Goal: Task Accomplishment & Management: Use online tool/utility

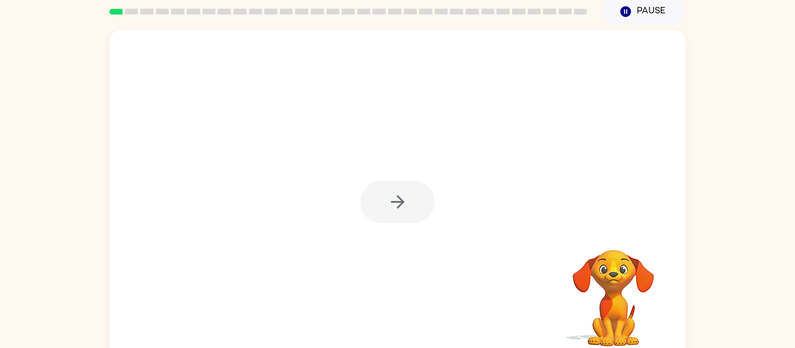
scroll to position [61, 0]
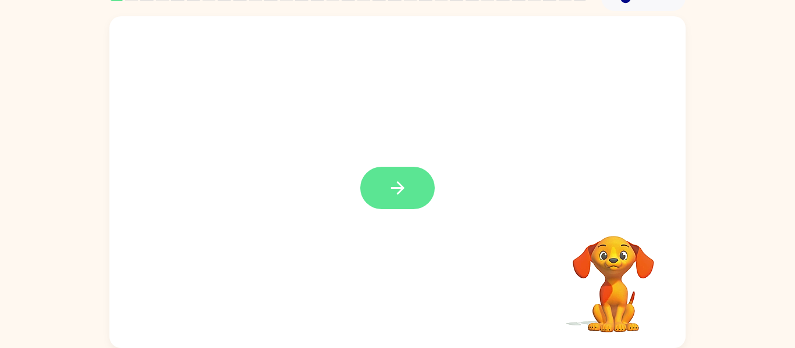
click at [410, 186] on button "button" at bounding box center [397, 188] width 74 height 42
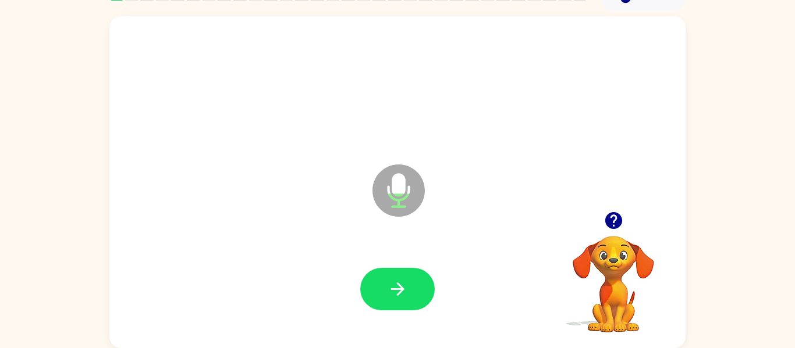
click at [407, 264] on div at bounding box center [397, 289] width 553 height 95
click at [418, 302] on button "button" at bounding box center [397, 289] width 74 height 42
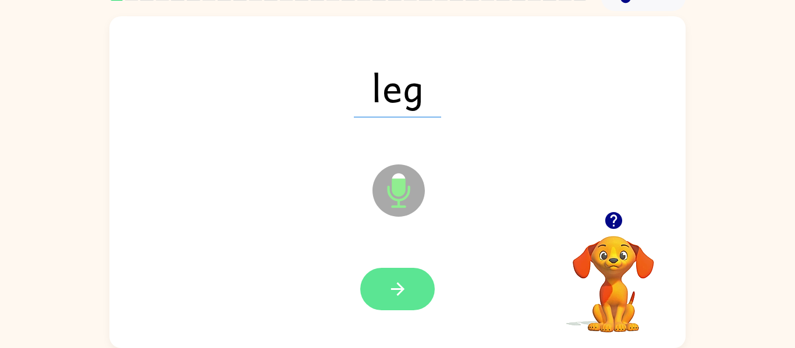
click at [412, 289] on button "button" at bounding box center [397, 289] width 74 height 42
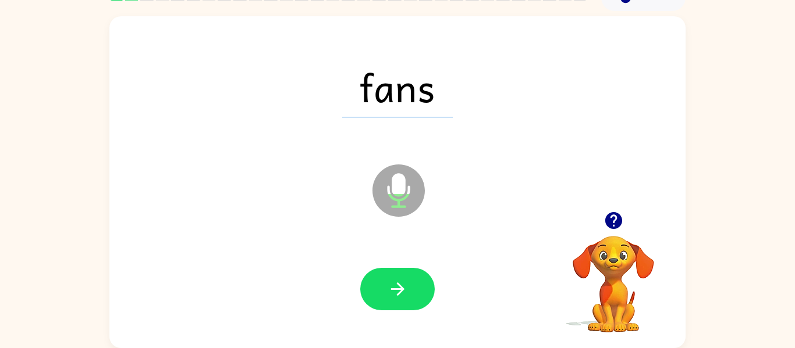
click at [412, 289] on button "button" at bounding box center [397, 289] width 74 height 42
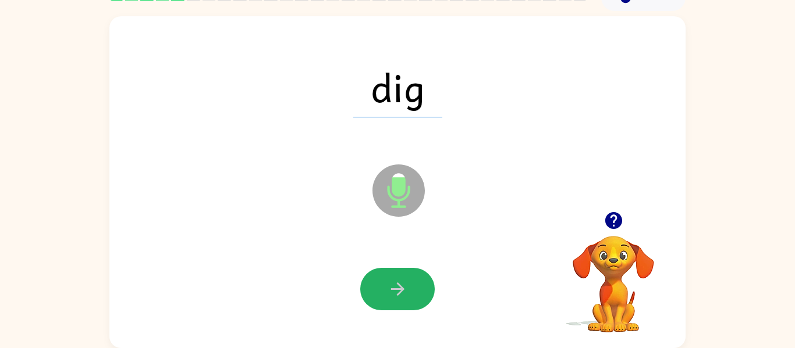
click at [412, 289] on button "button" at bounding box center [397, 289] width 74 height 42
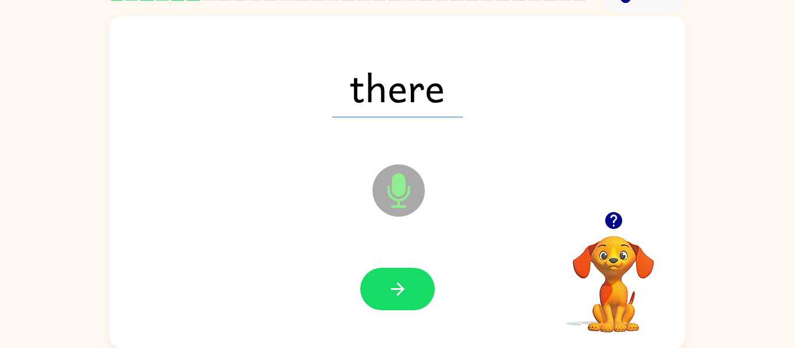
click at [412, 289] on button "button" at bounding box center [397, 289] width 74 height 42
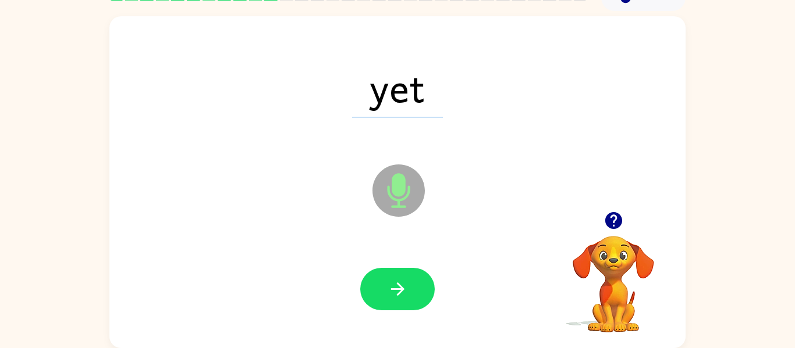
click at [412, 289] on button "button" at bounding box center [397, 289] width 74 height 42
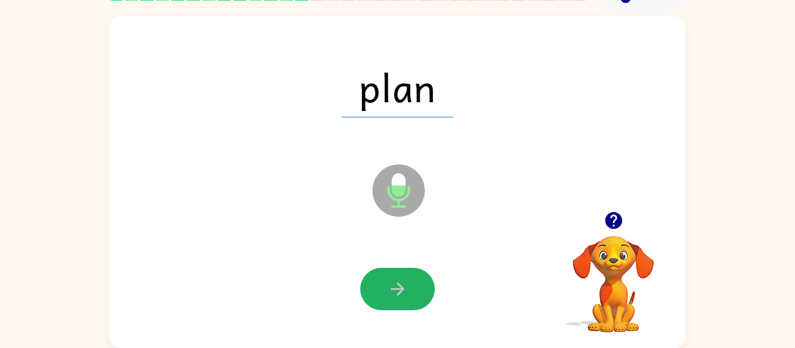
click at [412, 289] on button "button" at bounding box center [397, 289] width 74 height 42
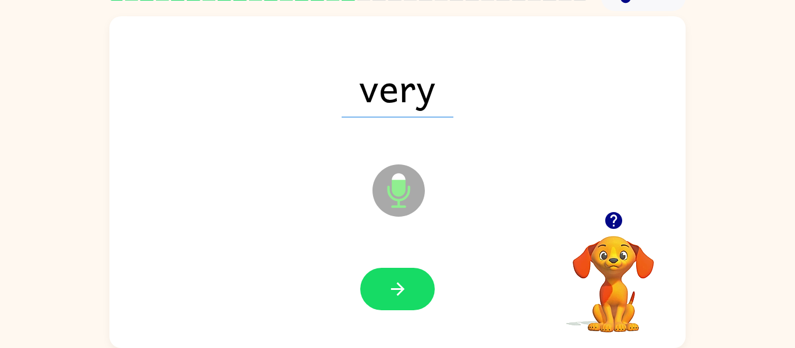
click at [412, 289] on button "button" at bounding box center [397, 289] width 74 height 42
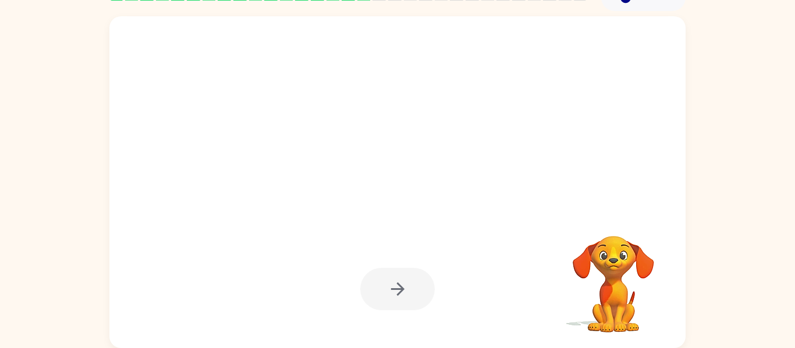
click at [412, 289] on div at bounding box center [397, 289] width 74 height 42
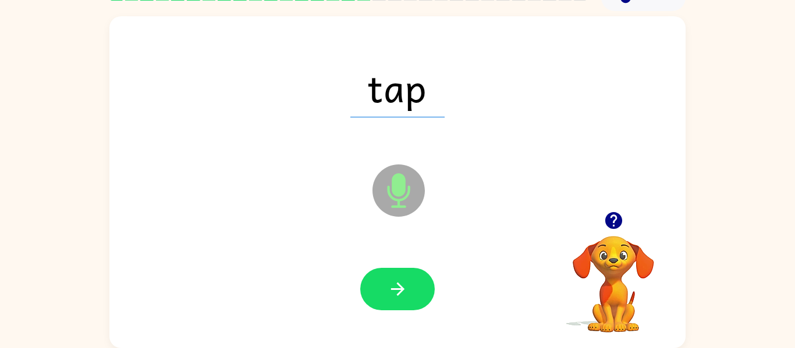
click at [412, 289] on button "button" at bounding box center [397, 289] width 74 height 42
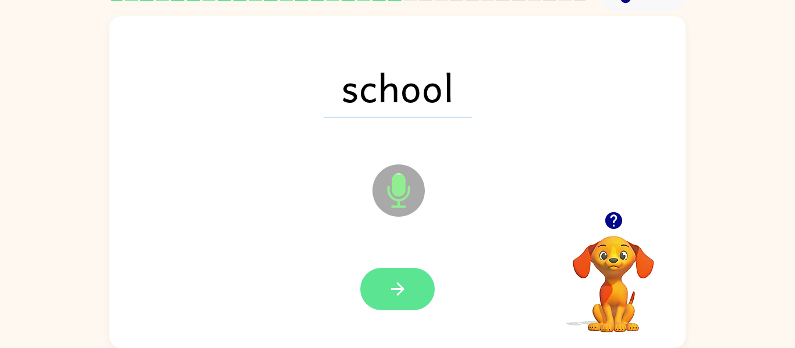
click at [412, 289] on button "button" at bounding box center [397, 289] width 74 height 42
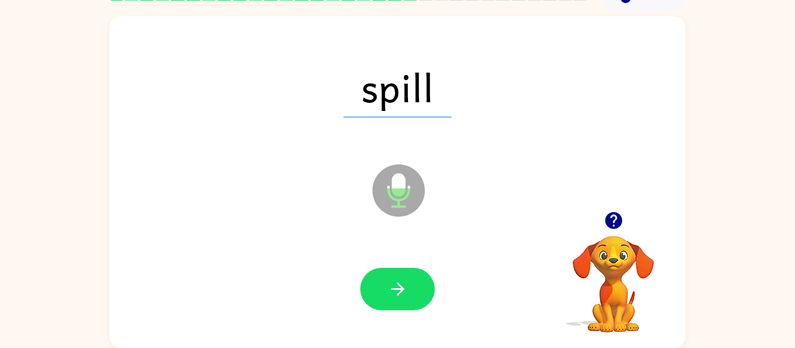
click at [411, 289] on button "button" at bounding box center [397, 289] width 74 height 42
click at [411, 290] on button "button" at bounding box center [397, 289] width 74 height 42
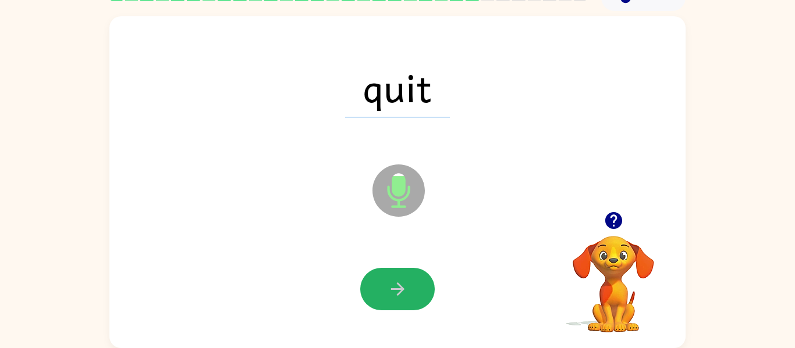
click at [411, 290] on button "button" at bounding box center [397, 289] width 74 height 42
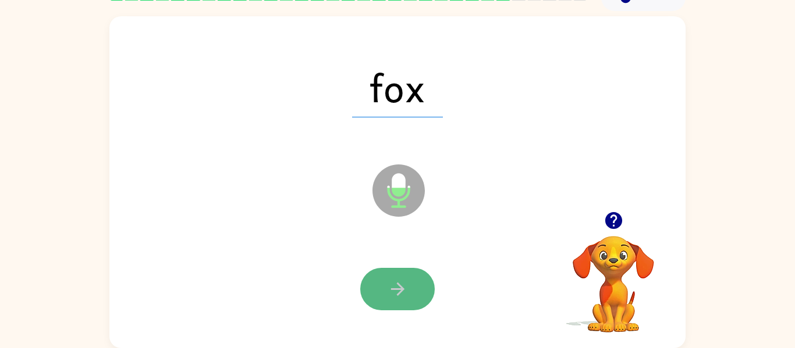
click at [412, 290] on button "button" at bounding box center [397, 289] width 74 height 42
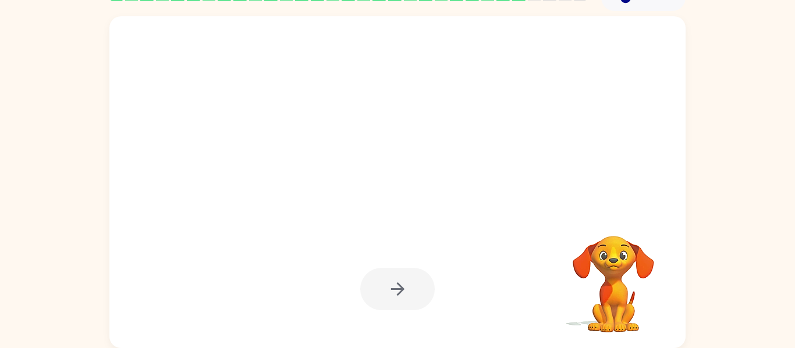
click at [410, 286] on div at bounding box center [397, 289] width 74 height 42
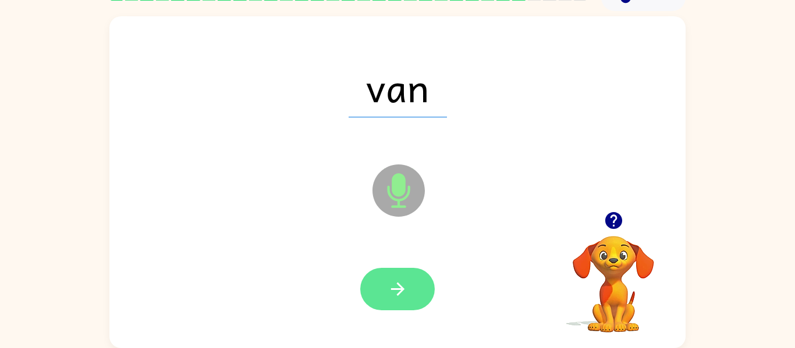
click at [410, 286] on button "button" at bounding box center [397, 289] width 74 height 42
click at [410, 285] on button "button" at bounding box center [397, 289] width 74 height 42
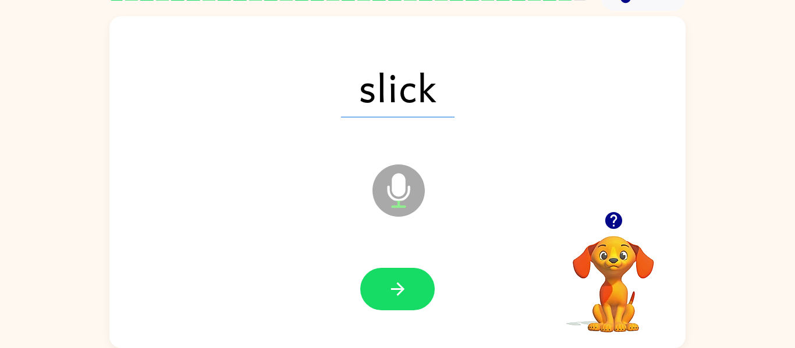
click at [410, 286] on button "button" at bounding box center [397, 289] width 74 height 42
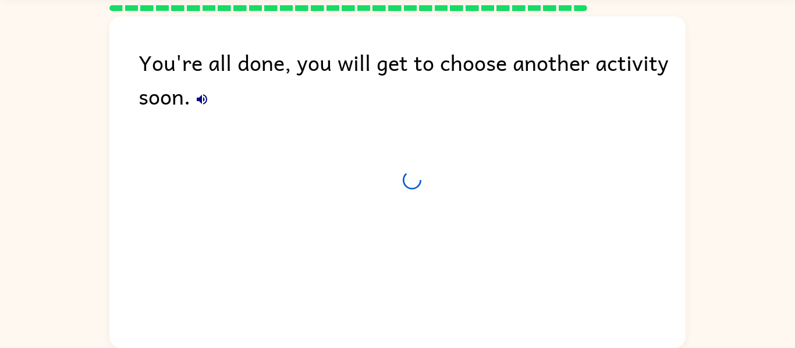
scroll to position [40, 0]
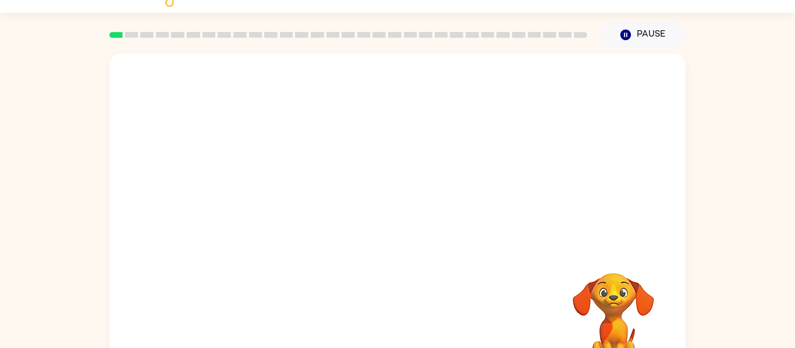
scroll to position [61, 0]
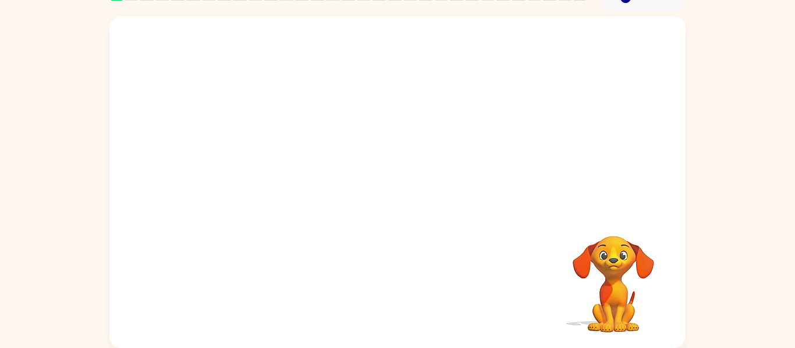
click at [383, 132] on video "Your browser must support playing .mp4 files to use Literably. Please try using…" at bounding box center [397, 113] width 576 height 195
click at [372, 130] on div at bounding box center [397, 182] width 576 height 332
click at [406, 194] on div at bounding box center [397, 188] width 74 height 42
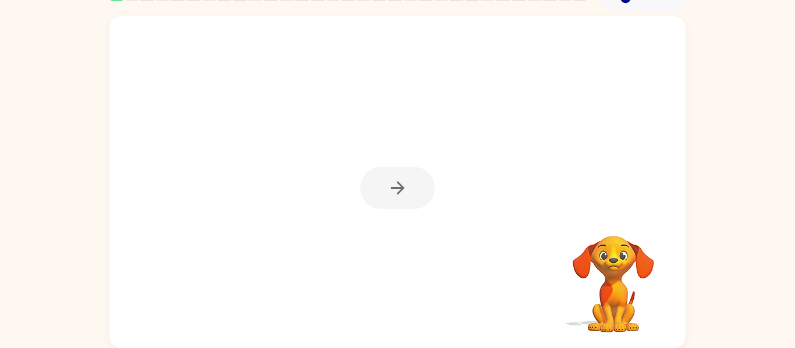
click at [406, 194] on div at bounding box center [397, 188] width 74 height 42
click at [405, 194] on icon "button" at bounding box center [397, 188] width 20 height 20
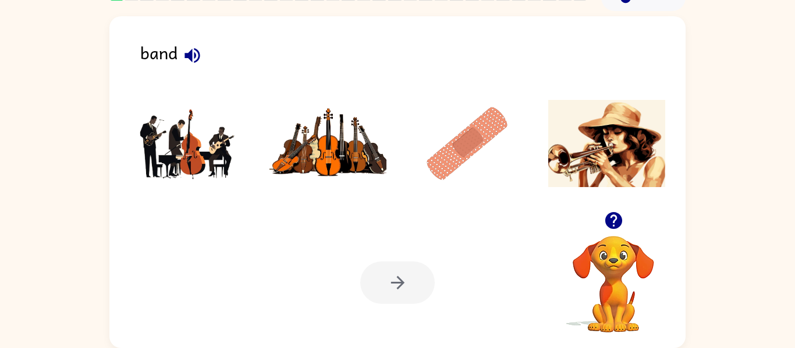
click at [461, 158] on img at bounding box center [467, 143] width 118 height 87
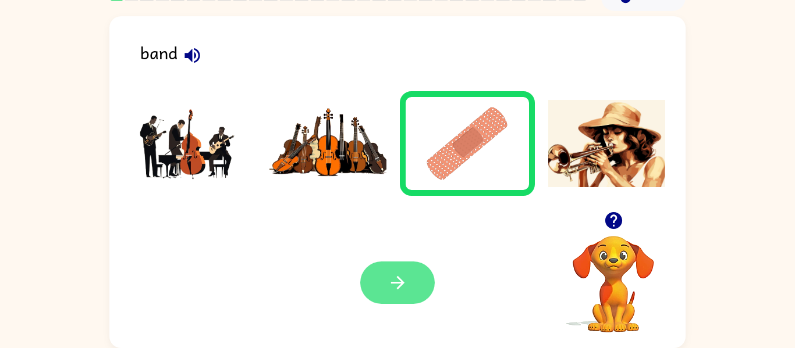
click at [394, 287] on icon "button" at bounding box center [397, 283] width 20 height 20
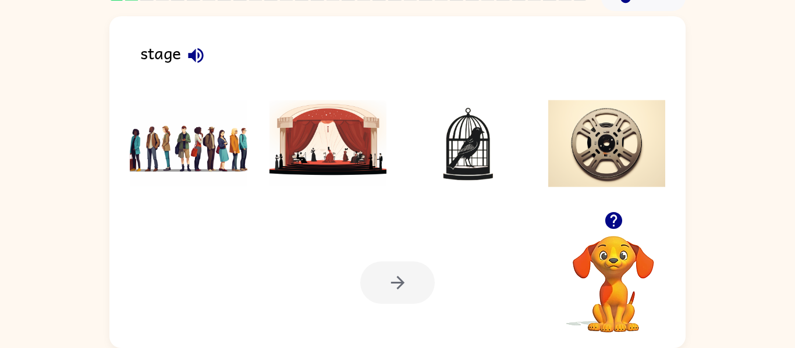
click at [309, 143] on img at bounding box center [328, 143] width 118 height 87
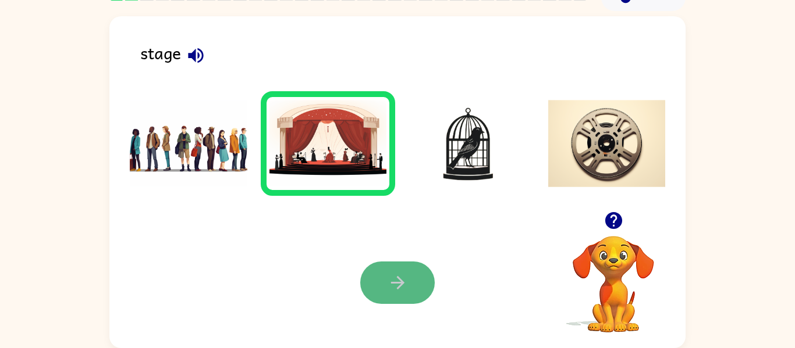
click at [385, 273] on button "button" at bounding box center [397, 283] width 74 height 42
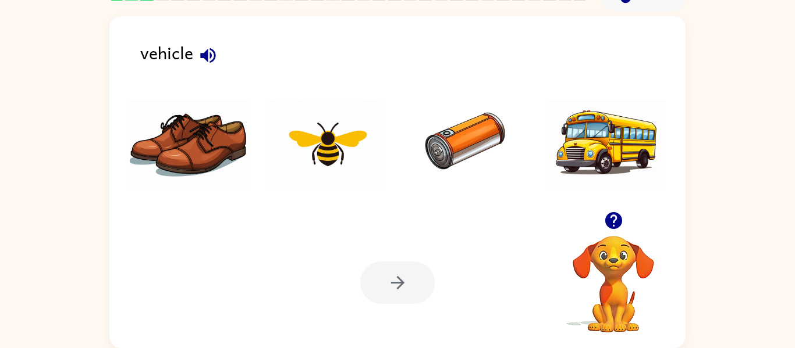
click at [554, 157] on img at bounding box center [607, 143] width 118 height 87
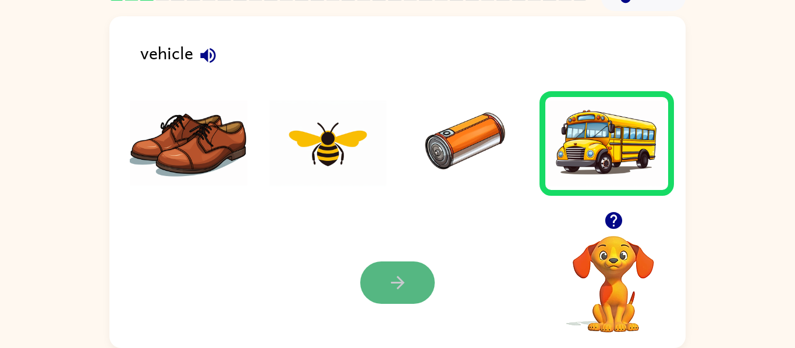
click at [410, 280] on button "button" at bounding box center [397, 283] width 74 height 42
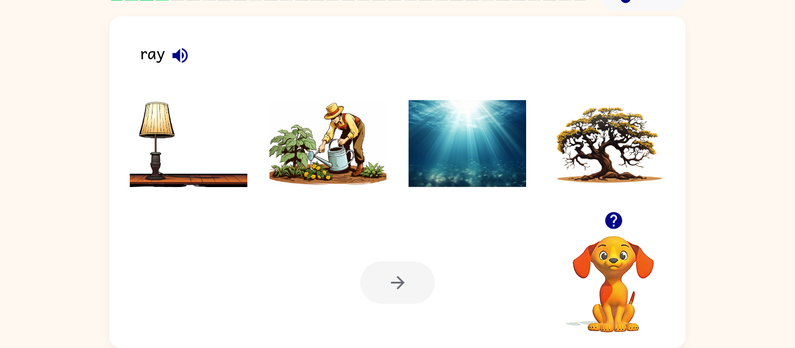
click at [468, 189] on li at bounding box center [467, 143] width 135 height 105
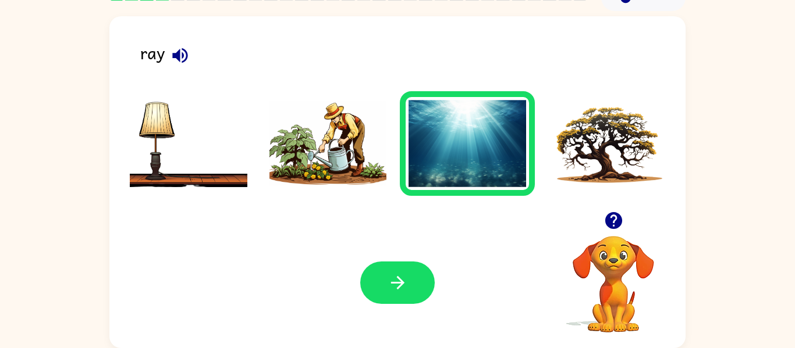
click at [571, 158] on img at bounding box center [607, 143] width 118 height 87
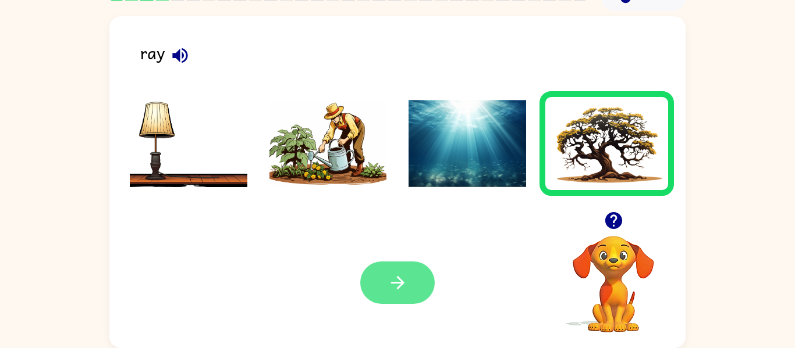
click at [374, 291] on button "button" at bounding box center [397, 283] width 74 height 42
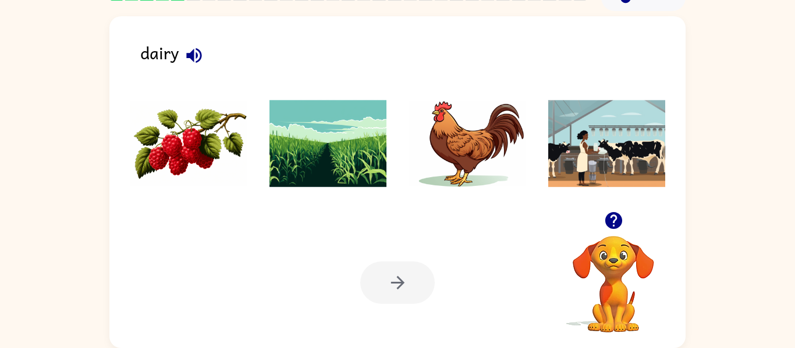
click at [608, 154] on img at bounding box center [607, 143] width 118 height 87
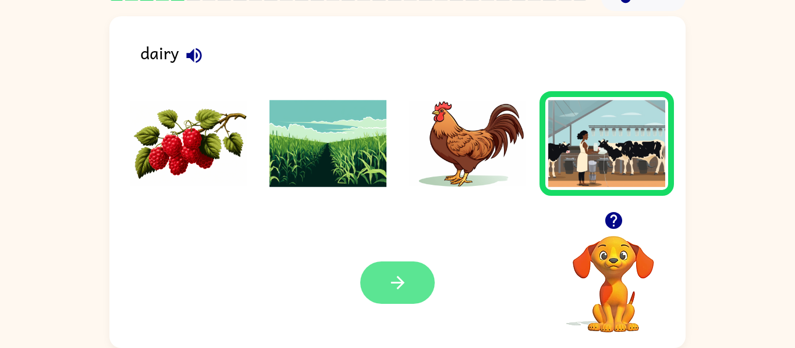
click at [378, 291] on button "button" at bounding box center [397, 283] width 74 height 42
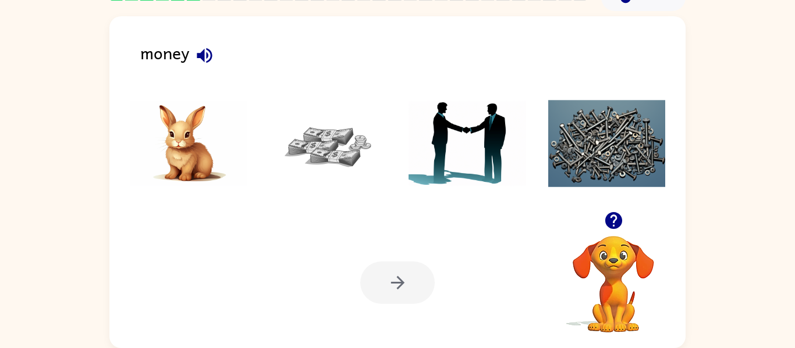
click at [345, 148] on img at bounding box center [328, 143] width 118 height 87
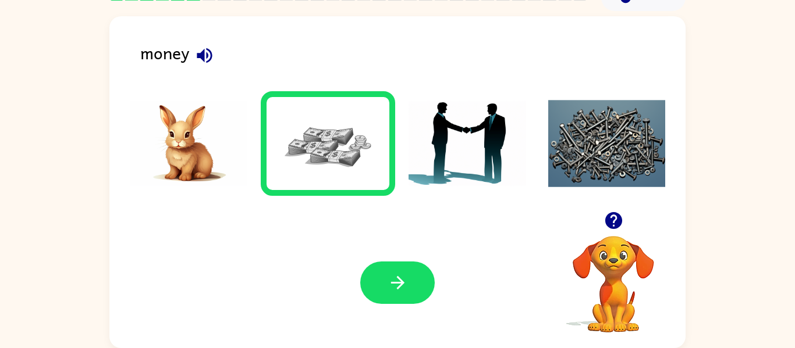
click at [615, 217] on icon "button" at bounding box center [613, 221] width 20 height 20
click at [616, 211] on icon "button" at bounding box center [613, 221] width 20 height 20
click at [616, 211] on div at bounding box center [397, 147] width 553 height 130
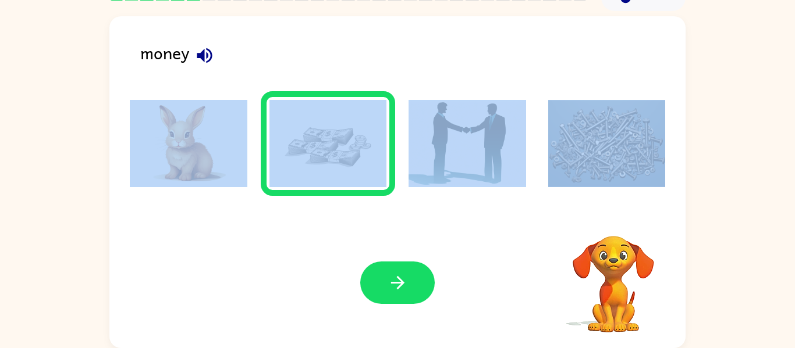
click at [616, 211] on div at bounding box center [397, 147] width 553 height 130
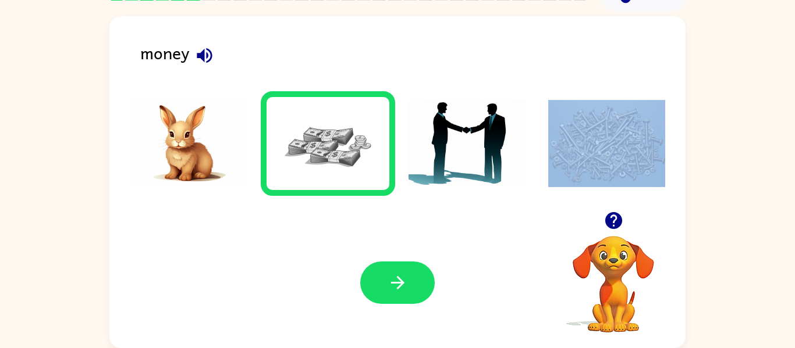
click at [616, 211] on div "money Your browser must support playing .mp4 files to use Literably. Please try…" at bounding box center [397, 182] width 576 height 332
click at [616, 211] on icon "button" at bounding box center [613, 221] width 20 height 20
click at [616, 211] on div at bounding box center [397, 147] width 553 height 130
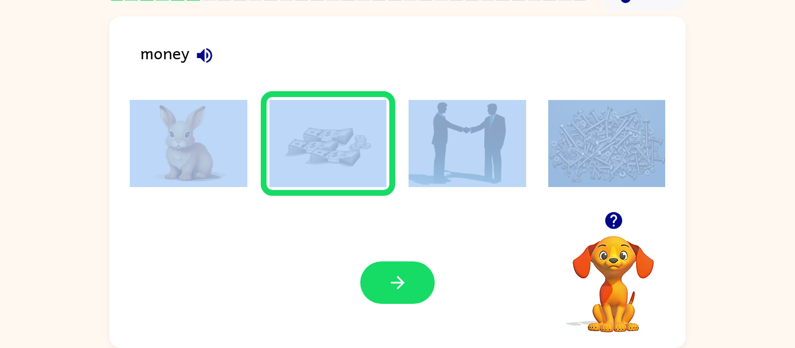
click at [616, 211] on div "money Your browser must support playing .mp4 files to use Literably. Please try…" at bounding box center [397, 182] width 576 height 332
click at [616, 211] on icon "button" at bounding box center [613, 221] width 20 height 20
click at [616, 211] on div at bounding box center [397, 147] width 553 height 130
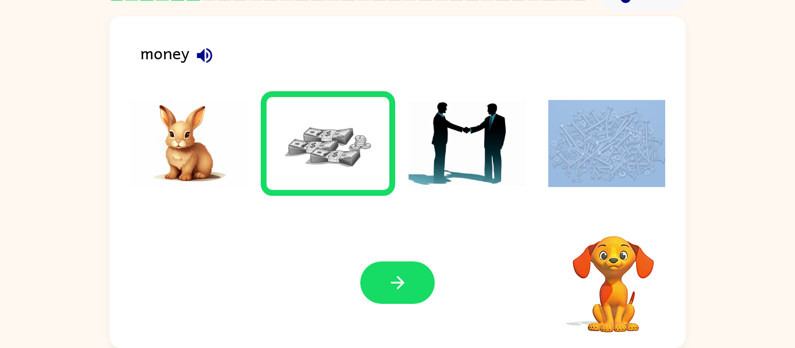
click at [616, 211] on div at bounding box center [397, 147] width 553 height 130
click at [616, 211] on div "money Your browser must support playing .mp4 files to use Literably. Please try…" at bounding box center [397, 182] width 576 height 332
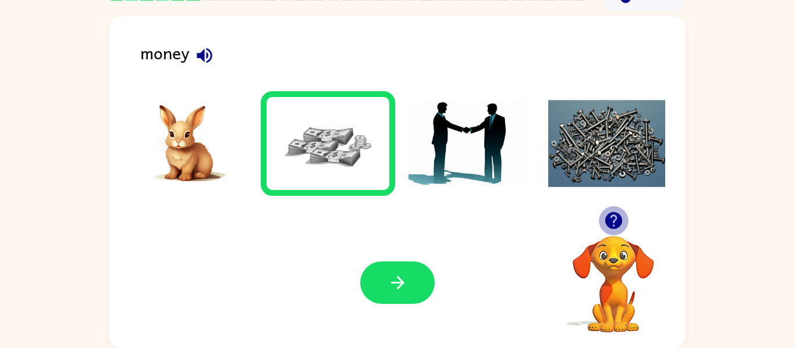
click at [616, 211] on icon "button" at bounding box center [613, 221] width 20 height 20
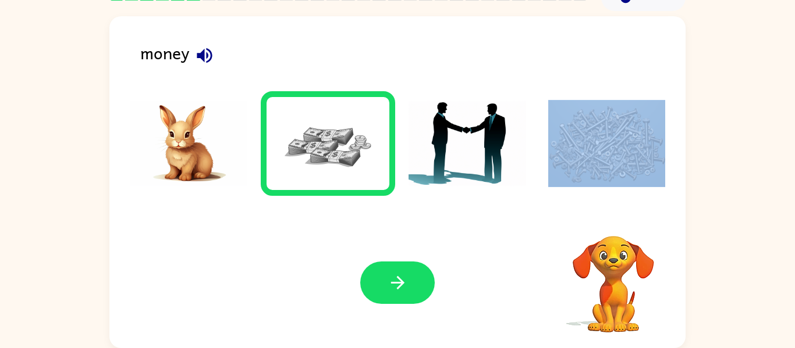
click at [616, 211] on div at bounding box center [397, 147] width 553 height 130
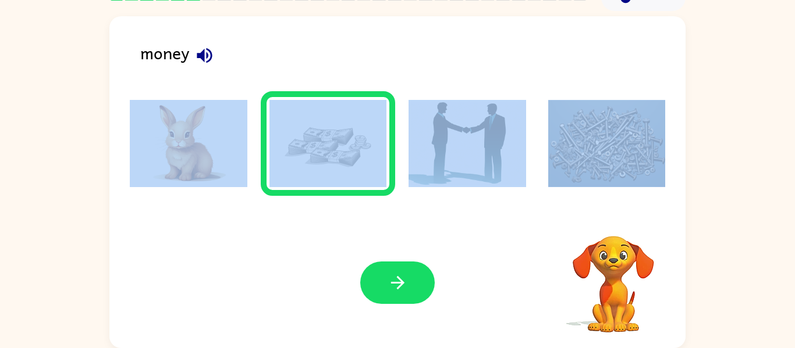
click at [616, 211] on div at bounding box center [397, 147] width 553 height 130
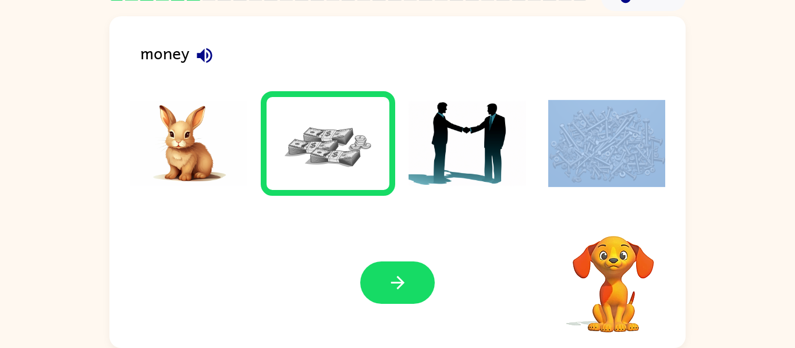
click at [616, 211] on div "money Your browser must support playing .mp4 files to use Literably. Please try…" at bounding box center [397, 182] width 576 height 332
click at [616, 211] on icon "button" at bounding box center [613, 221] width 20 height 20
click at [616, 211] on div at bounding box center [397, 147] width 553 height 130
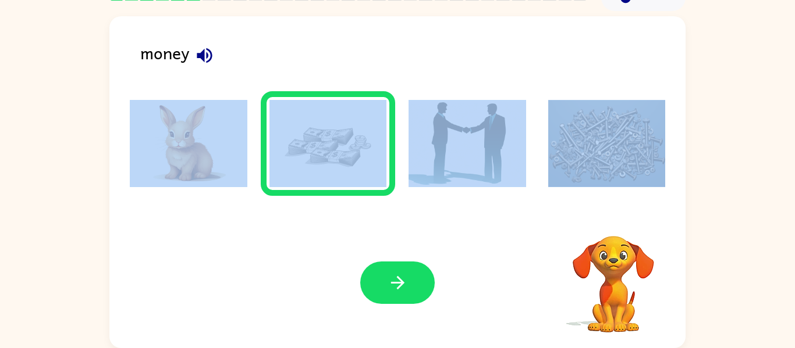
click at [616, 211] on div "money Your browser must support playing .mp4 files to use Literably. Please try…" at bounding box center [397, 182] width 576 height 332
click at [616, 211] on icon "button" at bounding box center [613, 221] width 20 height 20
click at [616, 211] on div at bounding box center [397, 147] width 553 height 130
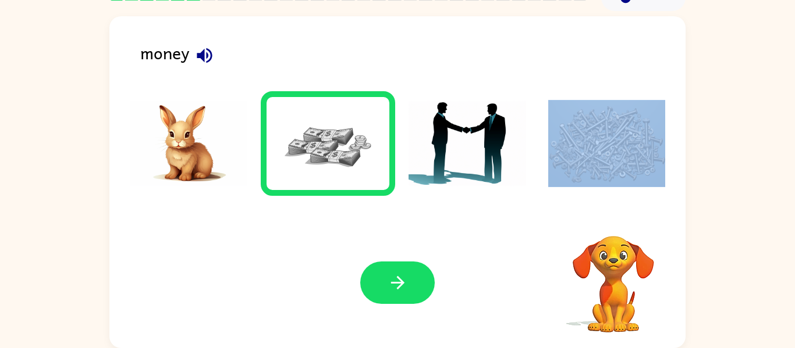
click at [616, 211] on div at bounding box center [397, 147] width 553 height 130
click at [616, 211] on div "money Your browser must support playing .mp4 files to use Literably. Please try…" at bounding box center [397, 182] width 576 height 332
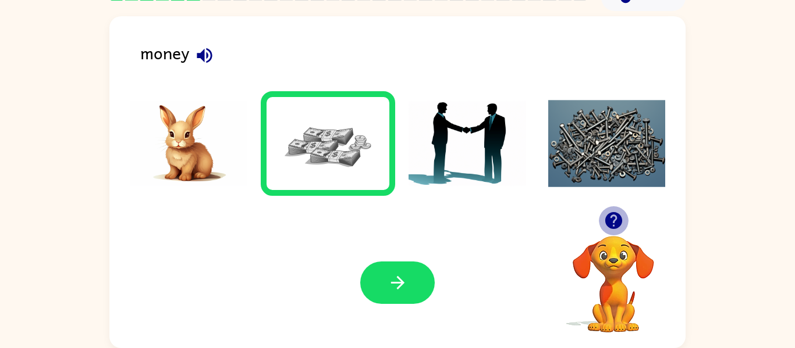
click at [616, 211] on icon "button" at bounding box center [613, 221] width 20 height 20
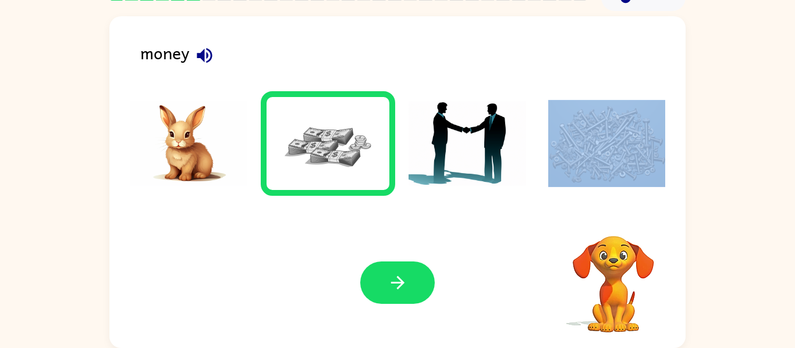
click at [616, 211] on div at bounding box center [397, 147] width 553 height 130
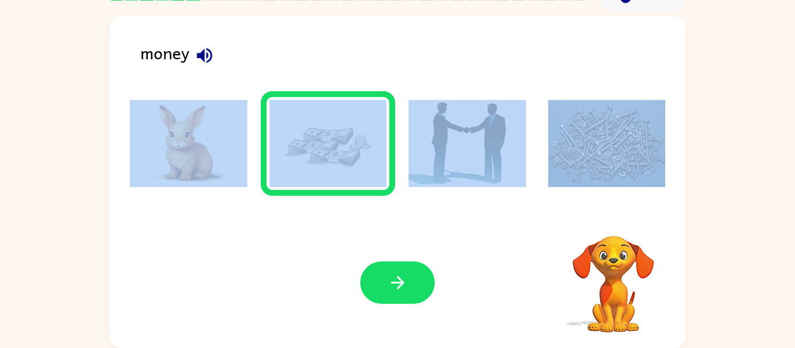
click at [616, 211] on div at bounding box center [397, 147] width 553 height 130
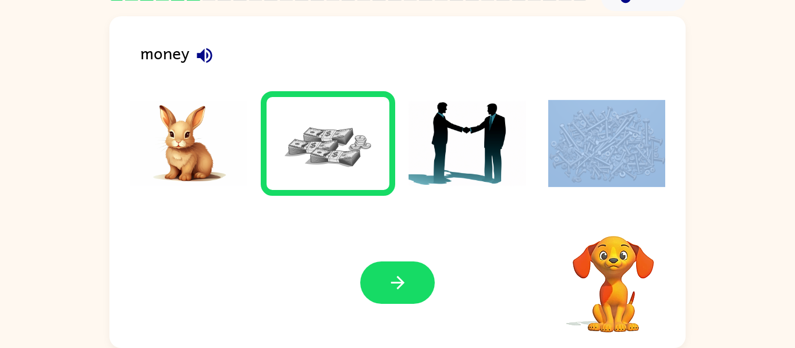
click at [616, 211] on div at bounding box center [397, 147] width 553 height 130
click at [616, 211] on icon "button" at bounding box center [613, 221] width 20 height 20
click at [616, 211] on div at bounding box center [397, 147] width 553 height 130
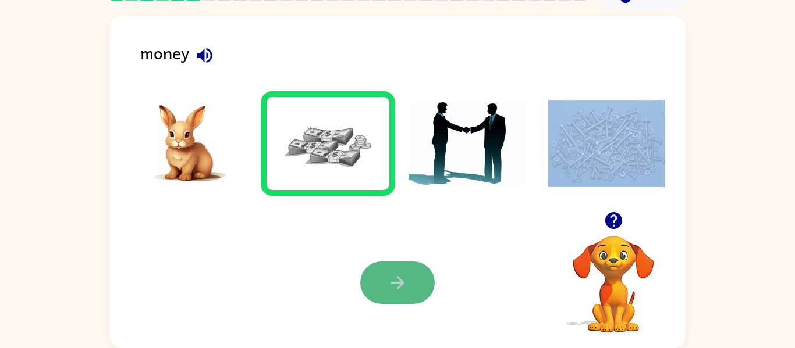
click at [415, 286] on button "button" at bounding box center [397, 283] width 74 height 42
